Goal: Task Accomplishment & Management: Complete application form

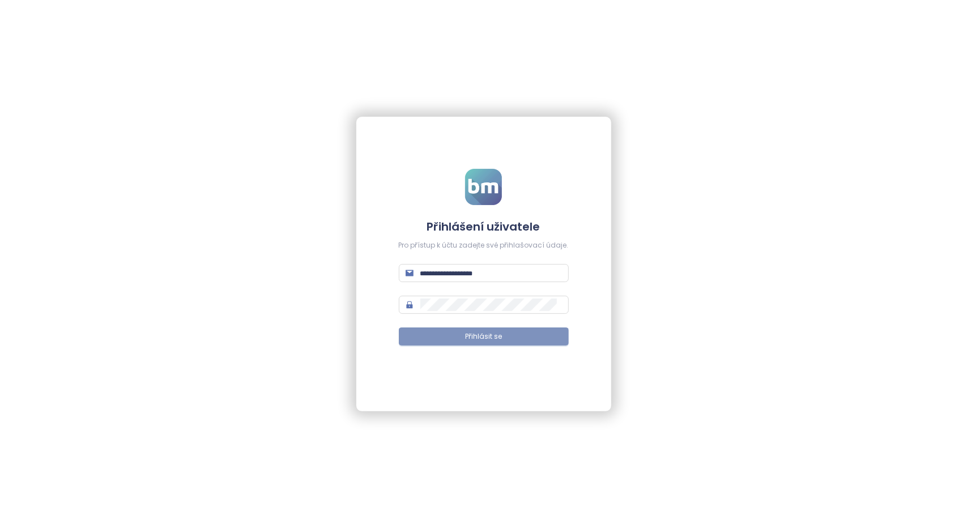
type input "**********"
click at [484, 337] on span "Přihlásit se" at bounding box center [483, 336] width 37 height 11
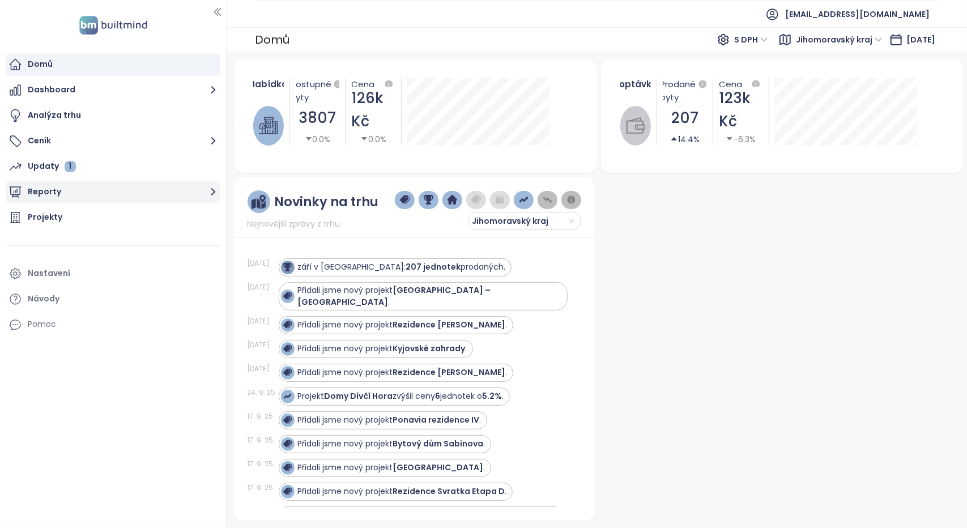
click at [78, 187] on button "Reporty" at bounding box center [113, 192] width 215 height 23
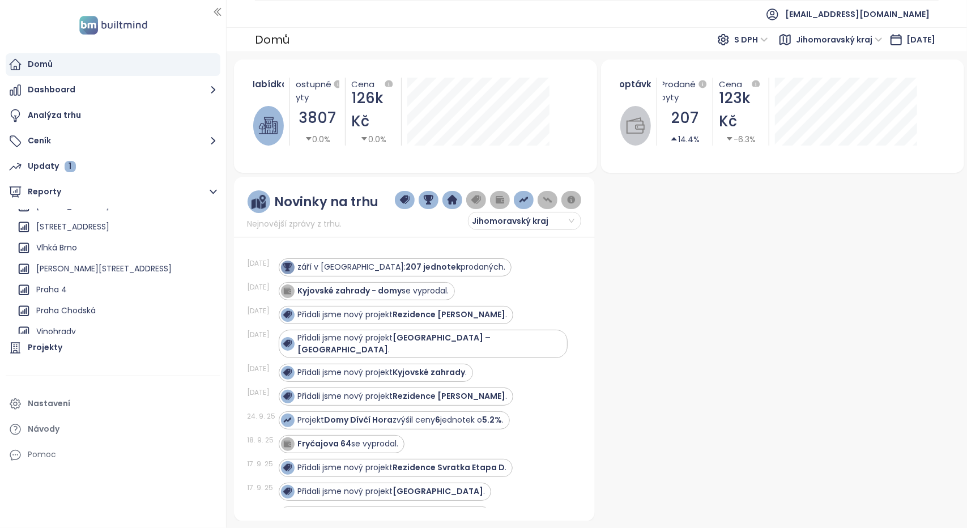
scroll to position [384, 0]
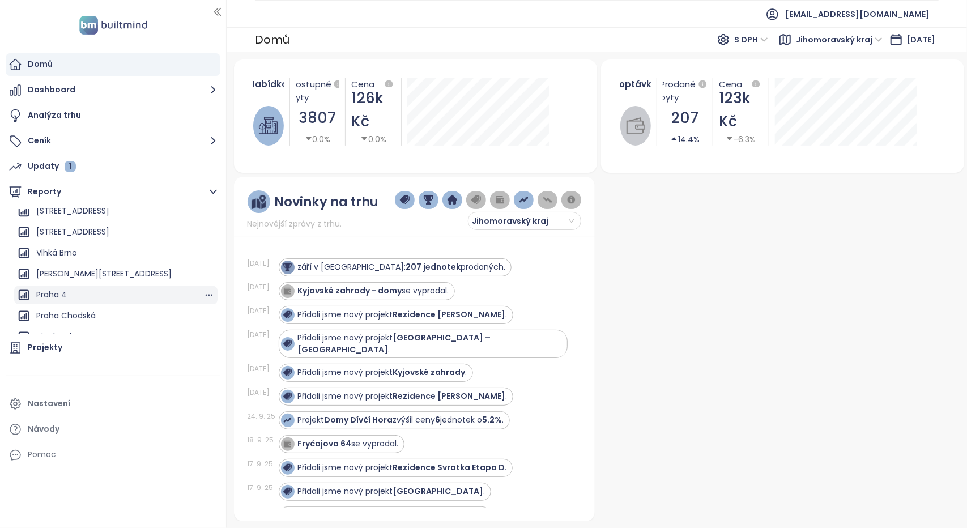
click at [52, 292] on div "Praha 4" at bounding box center [51, 295] width 31 height 14
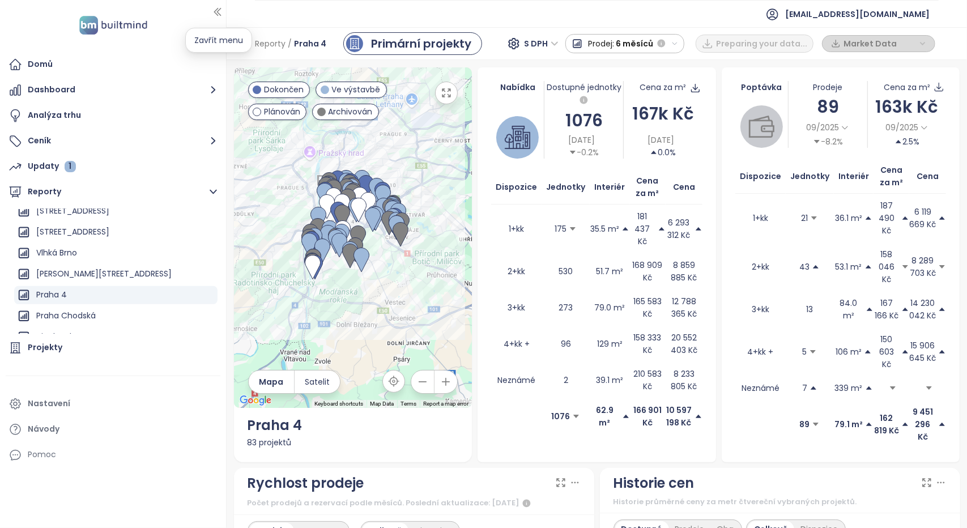
click at [217, 16] on icon "button" at bounding box center [217, 11] width 11 height 11
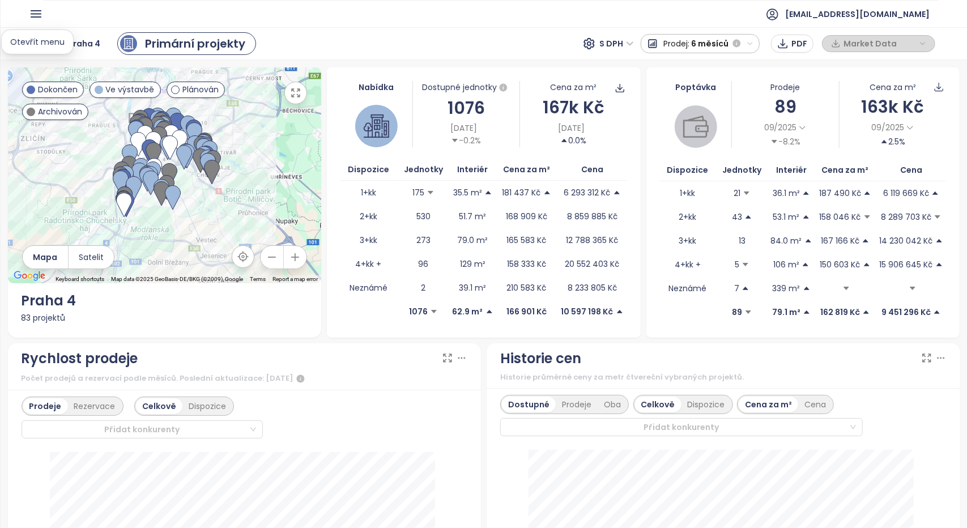
click at [36, 15] on icon "button" at bounding box center [36, 14] width 14 height 14
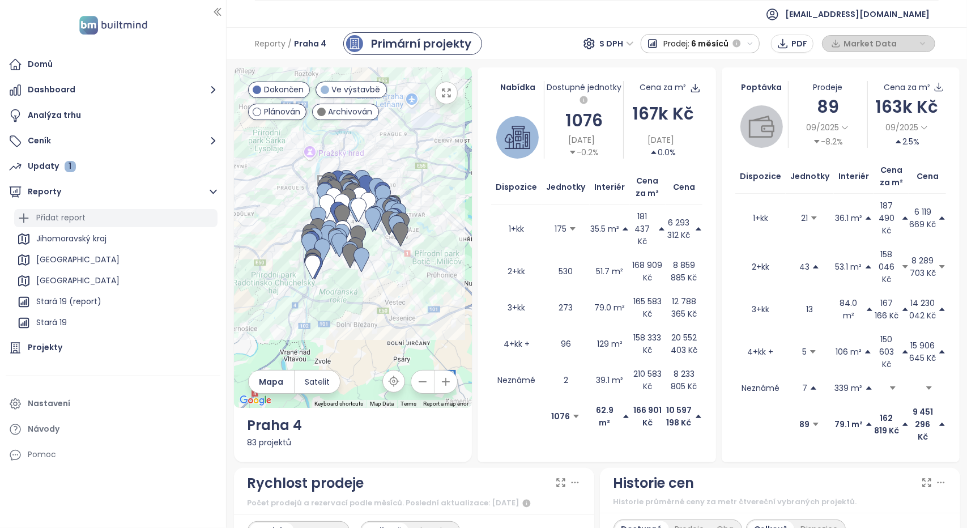
click at [62, 220] on div "Přidat report" at bounding box center [60, 218] width 49 height 14
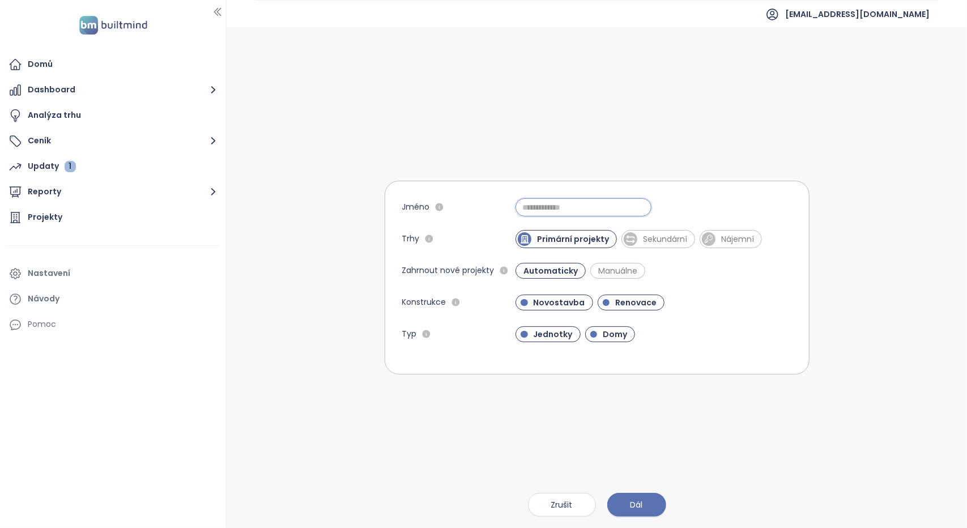
click at [545, 207] on input "Jméno" at bounding box center [583, 207] width 136 height 18
type input "*******"
click at [642, 303] on span "Renovace" at bounding box center [635, 302] width 53 height 11
click at [634, 498] on button "Dál" at bounding box center [636, 505] width 59 height 24
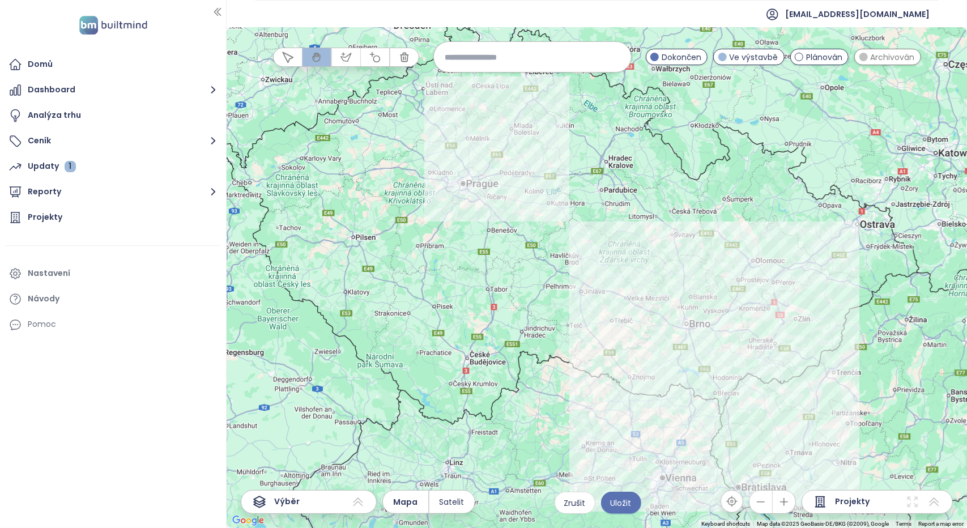
click at [501, 61] on input at bounding box center [532, 57] width 174 height 24
type input "*******"
click at [463, 83] on span "Modřany" at bounding box center [462, 84] width 57 height 18
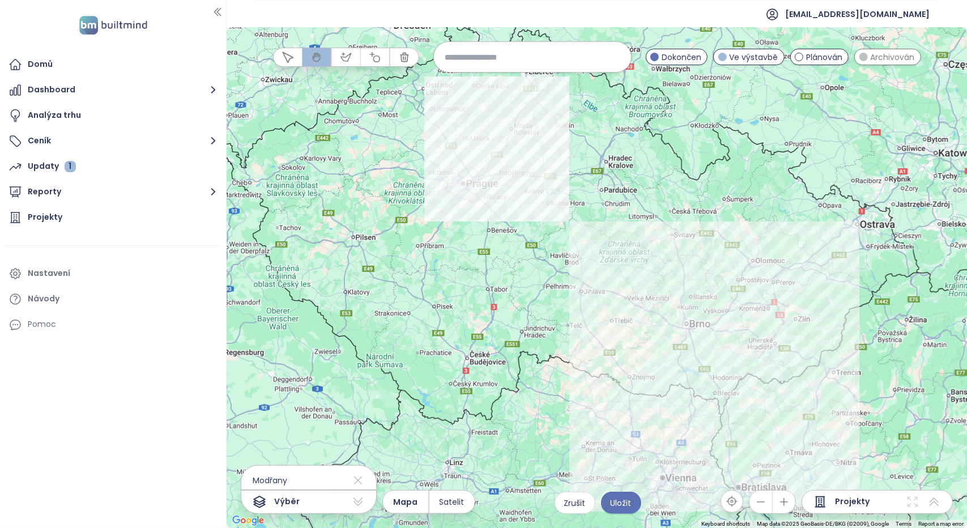
click at [786, 503] on icon "button" at bounding box center [783, 501] width 7 height 7
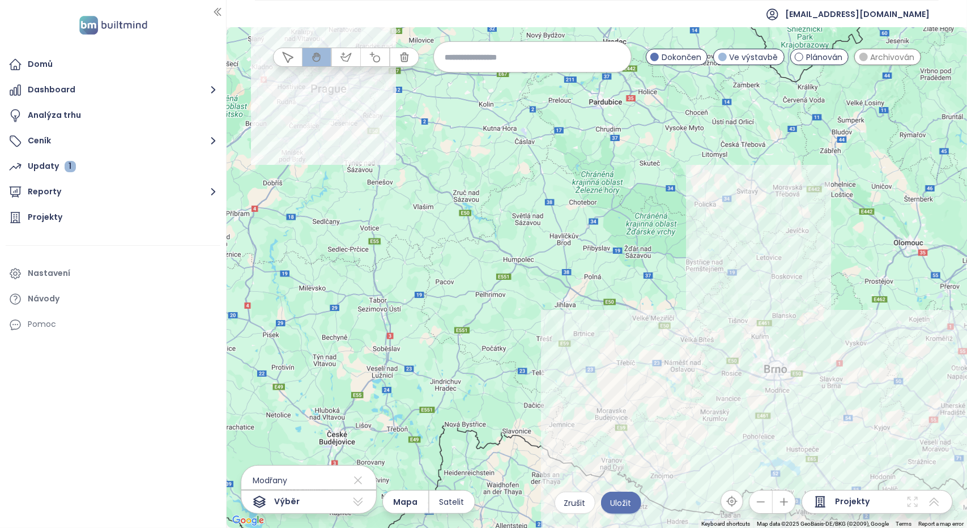
click at [786, 503] on icon "button" at bounding box center [783, 501] width 7 height 7
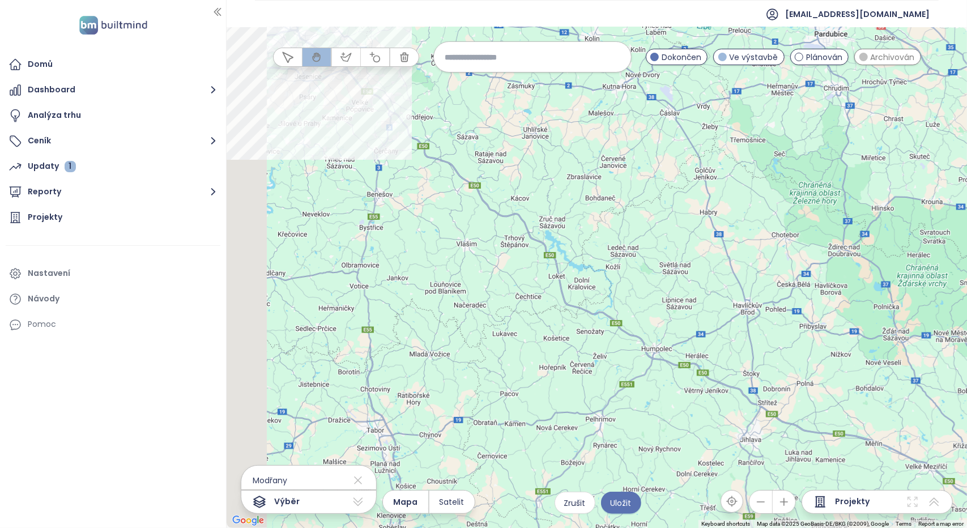
drag, startPoint x: 408, startPoint y: 183, endPoint x: 708, endPoint y: 336, distance: 336.5
click at [708, 336] on div at bounding box center [596, 277] width 740 height 501
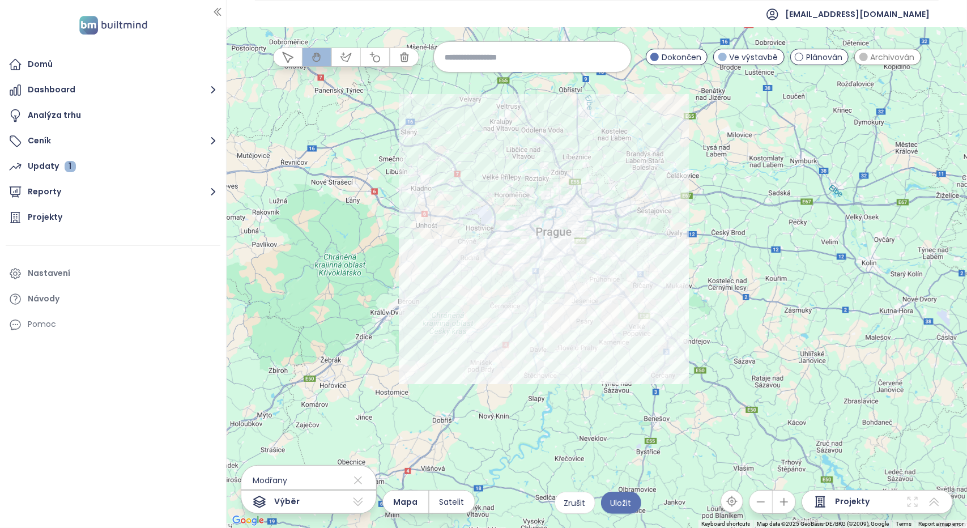
drag, startPoint x: 402, startPoint y: 151, endPoint x: 549, endPoint y: 300, distance: 209.8
click at [549, 300] on div at bounding box center [596, 277] width 740 height 501
click at [789, 499] on icon "button" at bounding box center [783, 501] width 11 height 11
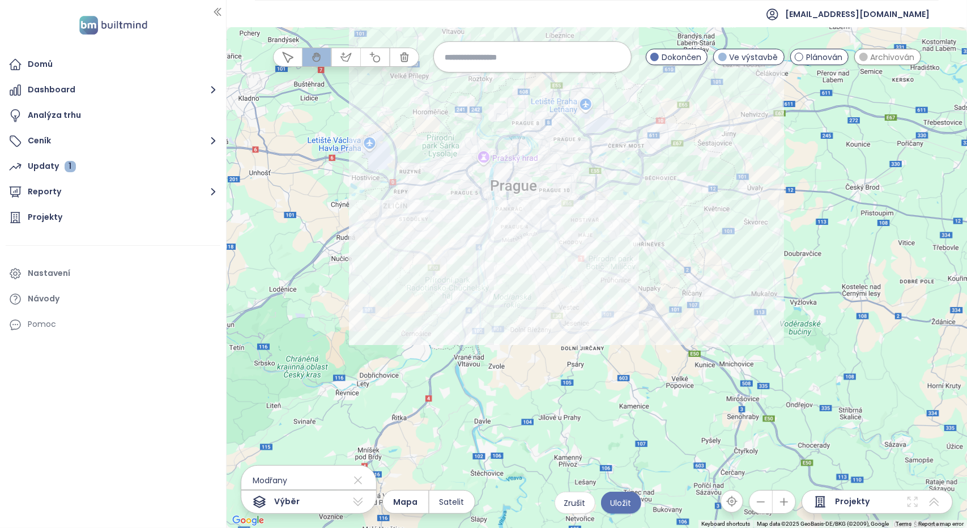
click at [789, 499] on icon "button" at bounding box center [783, 501] width 11 height 11
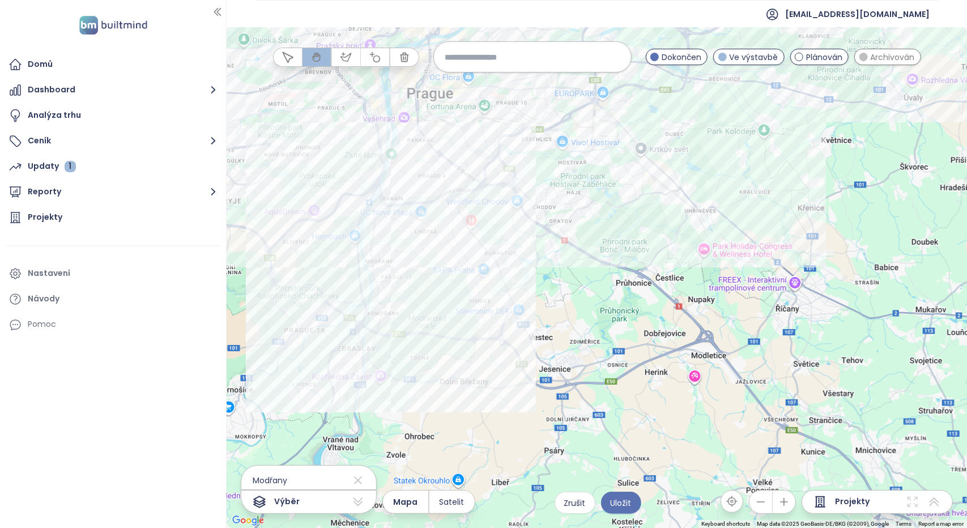
click at [789, 499] on icon "button" at bounding box center [783, 501] width 11 height 11
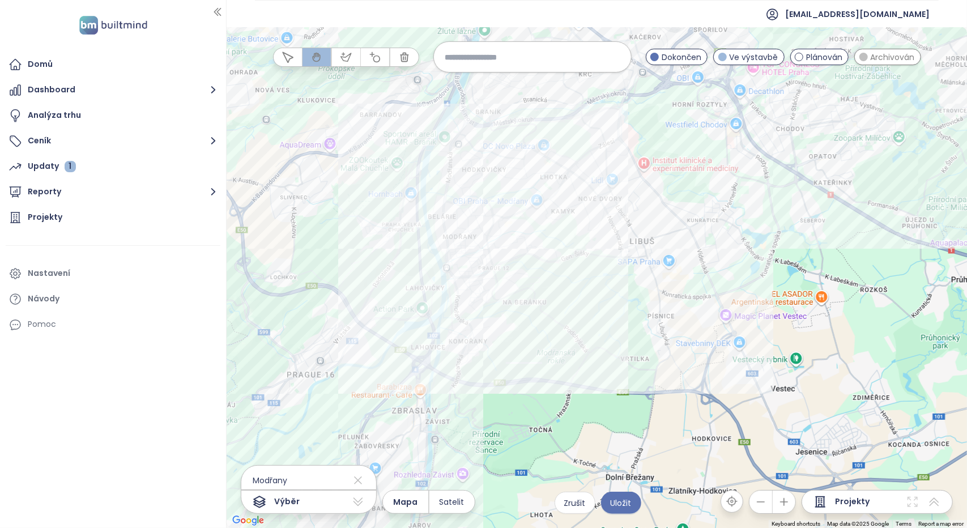
drag, startPoint x: 324, startPoint y: 354, endPoint x: 630, endPoint y: 345, distance: 305.9
click at [630, 345] on div at bounding box center [596, 277] width 740 height 501
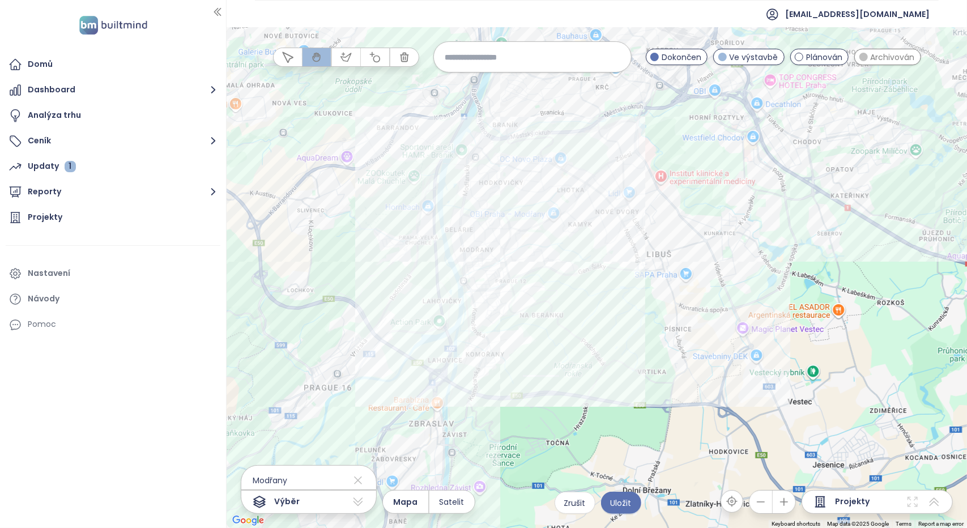
drag, startPoint x: 635, startPoint y: 348, endPoint x: 666, endPoint y: 392, distance: 53.3
click at [666, 392] on div at bounding box center [596, 277] width 740 height 501
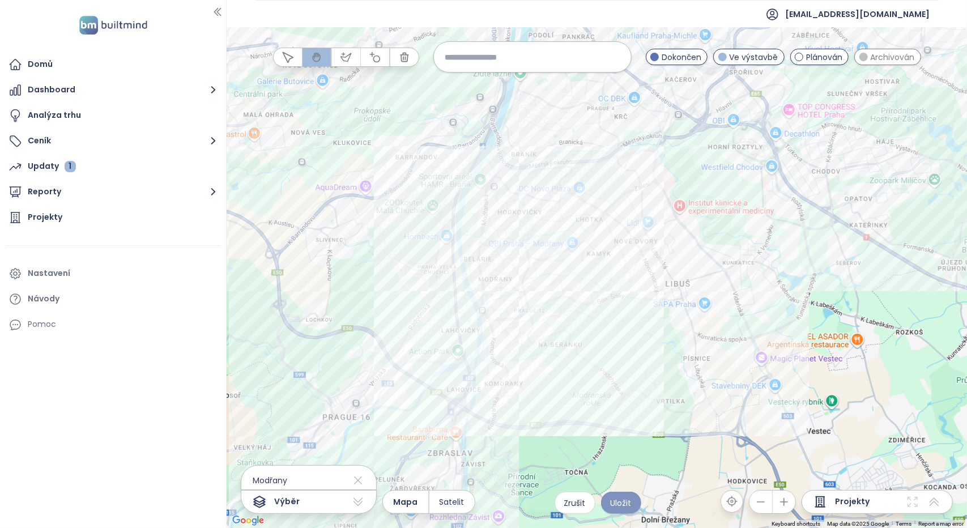
click at [617, 501] on span "Uložit" at bounding box center [620, 503] width 21 height 12
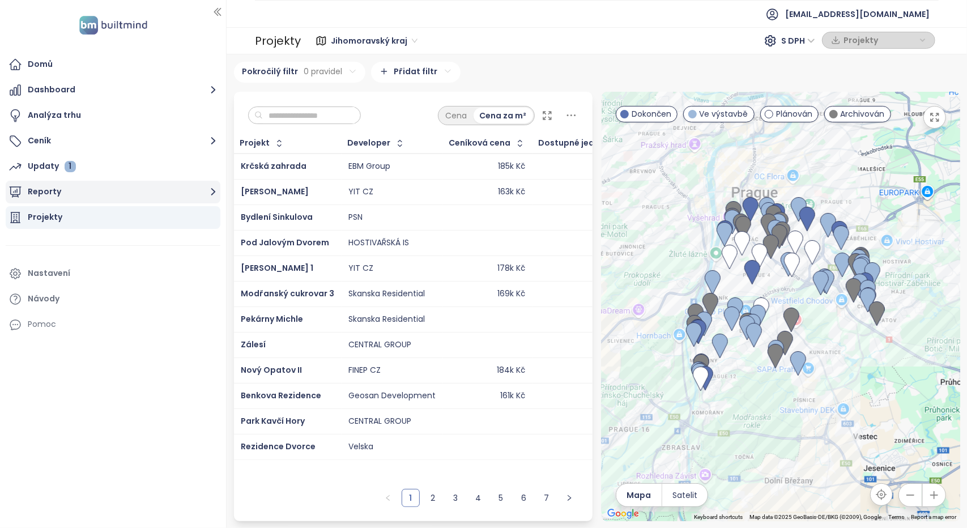
click at [123, 192] on button "Reporty" at bounding box center [113, 192] width 215 height 23
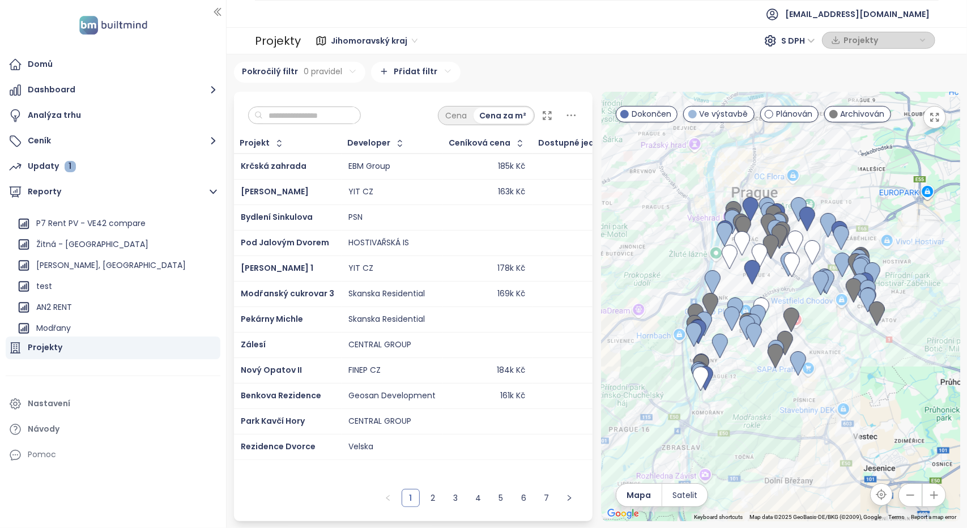
scroll to position [1339, 0]
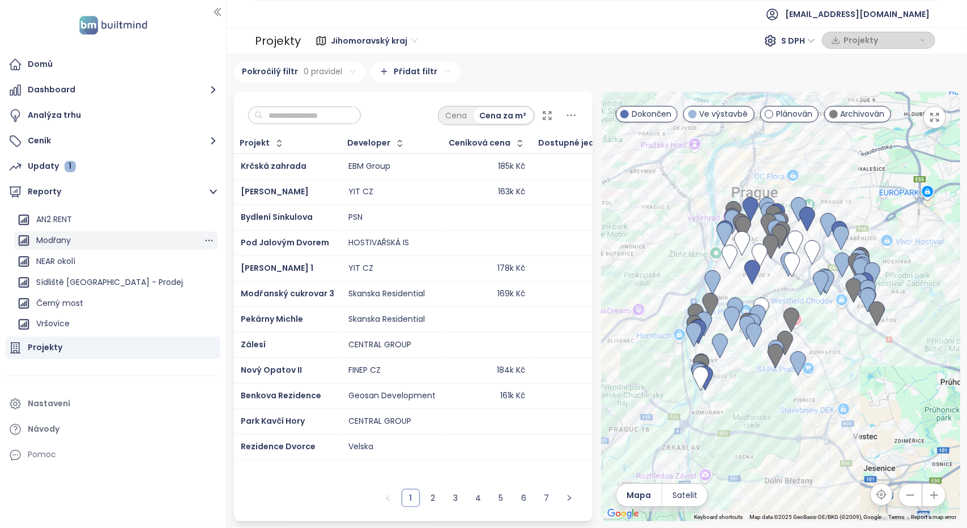
click at [59, 241] on div "Modřany" at bounding box center [53, 240] width 35 height 14
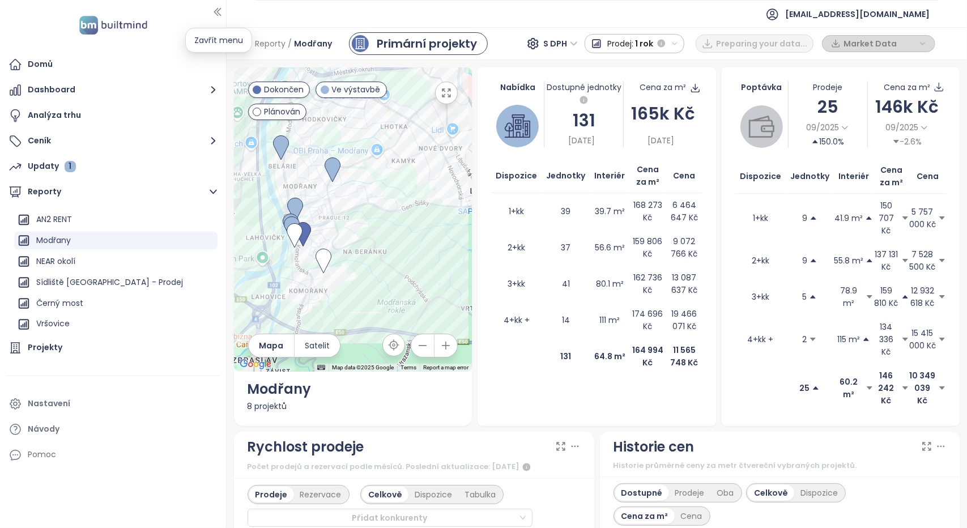
click at [219, 15] on icon "button" at bounding box center [217, 11] width 11 height 11
